Goal: Find contact information: Find contact information

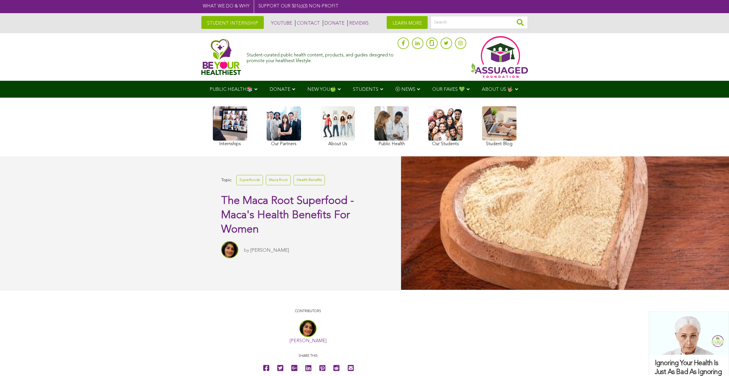
click at [295, 23] on link "CONTACT" at bounding box center [307, 23] width 25 height 6
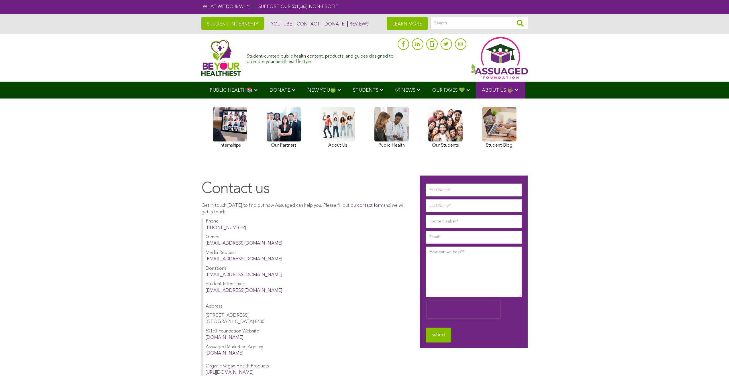
click at [213, 143] on link at bounding box center [230, 128] width 34 height 43
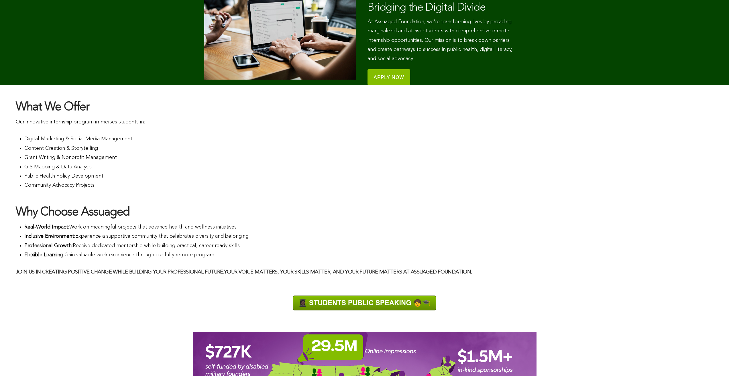
scroll to position [329, 0]
